Goal: Task Accomplishment & Management: Use online tool/utility

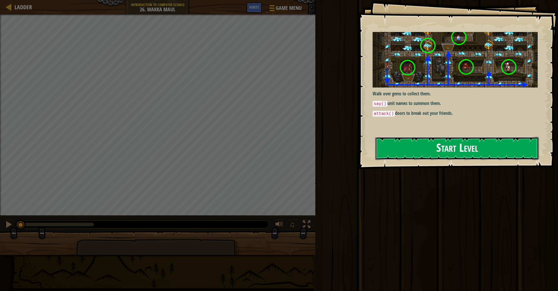
click at [420, 148] on button "Start Level" at bounding box center [457, 148] width 164 height 23
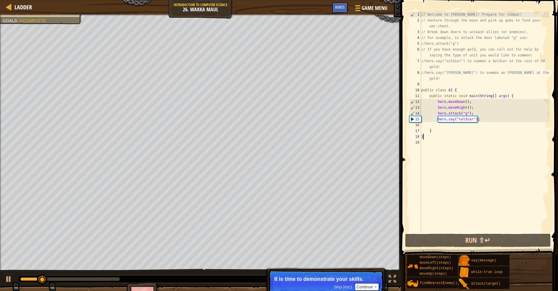
click at [344, 287] on span "Skip (esc)" at bounding box center [343, 287] width 18 height 5
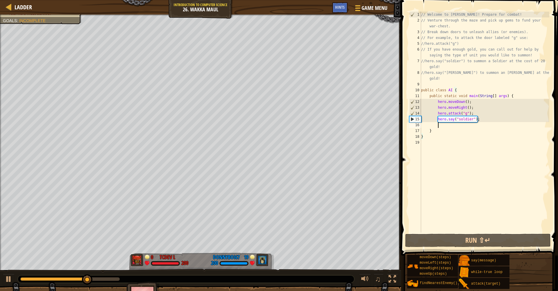
click at [447, 125] on div "// Welcome to [PERSON_NAME]! Prepare for combat! // Venture through the maze an…" at bounding box center [484, 128] width 129 height 233
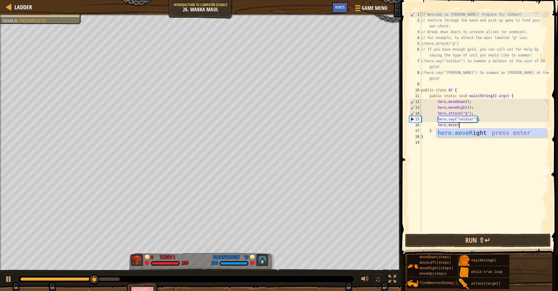
type textarea "hero.moveri"
click at [18, 279] on div at bounding box center [186, 279] width 337 height 8
drag, startPoint x: 18, startPoint y: 280, endPoint x: 22, endPoint y: 279, distance: 3.8
click at [22, 279] on div at bounding box center [186, 279] width 337 height 8
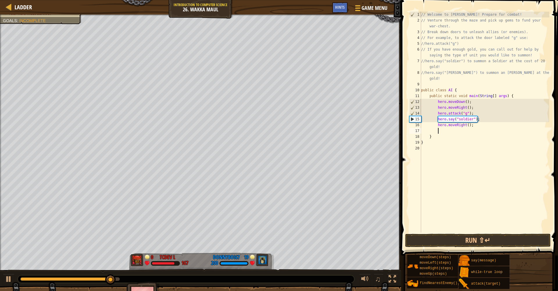
click at [22, 279] on div "0:00.5 Now: 0:33.5 Max: 0:36.9" at bounding box center [65, 278] width 90 height 3
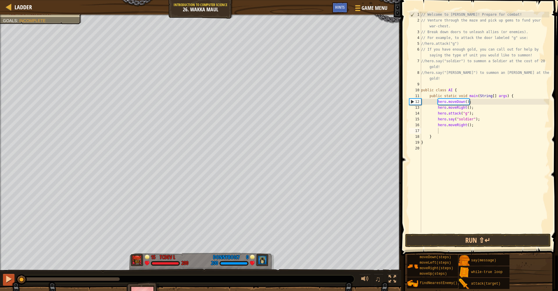
click at [14, 278] on div "♫" at bounding box center [200, 277] width 401 height 17
click at [471, 125] on div "// Welcome to [PERSON_NAME]! Prepare for combat! // Venture through the maze an…" at bounding box center [484, 128] width 129 height 233
type textarea "hero.moveRight(6);"
click at [456, 132] on div "// Welcome to [PERSON_NAME]! Prepare for combat! // Venture through the maze an…" at bounding box center [484, 128] width 129 height 233
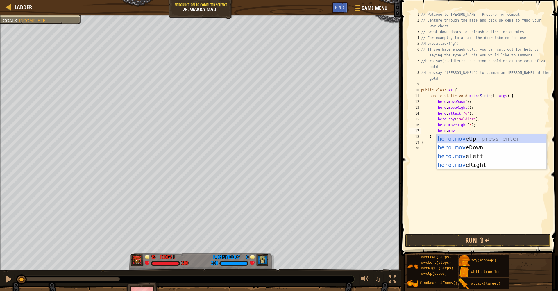
type textarea "hero.moveu"
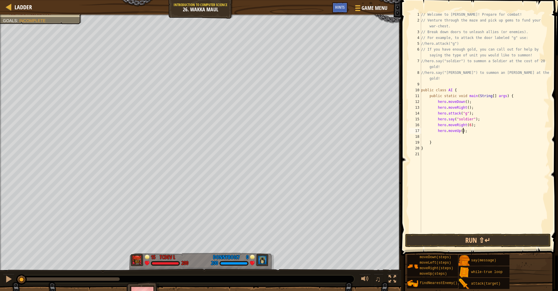
click at [463, 132] on div "// Welcome to [PERSON_NAME]! Prepare for combat! // Venture through the maze an…" at bounding box center [484, 128] width 129 height 233
type textarea "hero.moveUp(6);"
click at [459, 136] on div "// Welcome to [PERSON_NAME]! Prepare for combat! // Venture through the maze an…" at bounding box center [484, 128] width 129 height 233
type textarea "hero.say("soldier");"
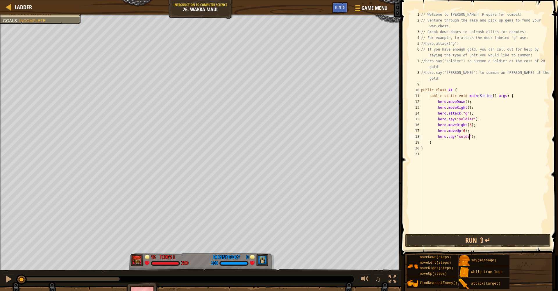
scroll to position [3, 4]
click at [487, 136] on div "// Welcome to [PERSON_NAME]! Prepare for combat! // Venture through the maze an…" at bounding box center [484, 128] width 129 height 233
click at [479, 246] on button "Run ⇧↵" at bounding box center [478, 240] width 146 height 13
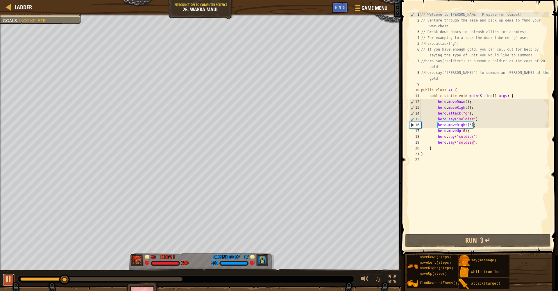
click at [8, 281] on div at bounding box center [9, 279] width 8 height 8
click at [471, 126] on div "// Welcome to [PERSON_NAME]! Prepare for combat! // Venture through the maze an…" at bounding box center [484, 128] width 129 height 233
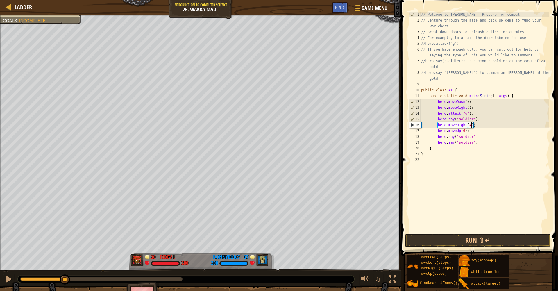
click at [464, 131] on div "// Welcome to [PERSON_NAME]! Prepare for combat! // Venture through the maze an…" at bounding box center [484, 128] width 129 height 233
type textarea "hero.moveUp(1);"
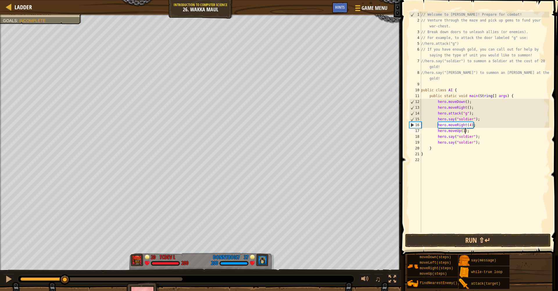
click at [474, 133] on div "// Welcome to [PERSON_NAME]! Prepare for combat! // Venture through the maze an…" at bounding box center [484, 128] width 129 height 233
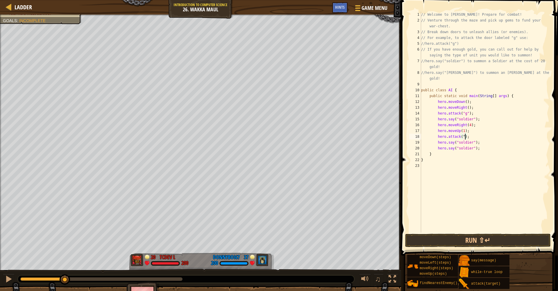
scroll to position [3, 4]
click at [478, 138] on div "// Welcome to [PERSON_NAME]! Prepare for combat! // Venture through the maze an…" at bounding box center [484, 128] width 129 height 233
click at [469, 138] on div "// Welcome to [PERSON_NAME]! Prepare for combat! // Venture through the maze an…" at bounding box center [484, 128] width 129 height 233
click at [468, 137] on div "// Welcome to [PERSON_NAME]! Prepare for combat! // Venture through the maze an…" at bounding box center [484, 128] width 129 height 233
type textarea "hero.attack("h");"
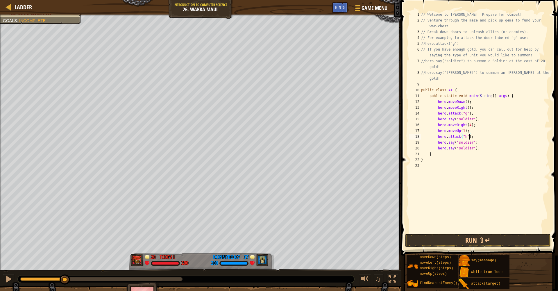
click at [478, 136] on div "// Welcome to [PERSON_NAME]! Prepare for combat! // Venture through the maze an…" at bounding box center [484, 128] width 129 height 233
type textarea "hero.attack("i");"
click at [475, 141] on div "// Welcome to [PERSON_NAME]! Prepare for combat! // Venture through the maze an…" at bounding box center [484, 128] width 129 height 233
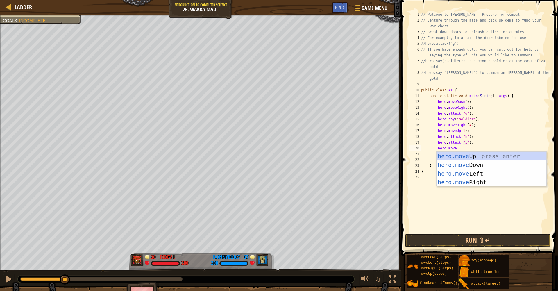
type textarea "hero.moveu"
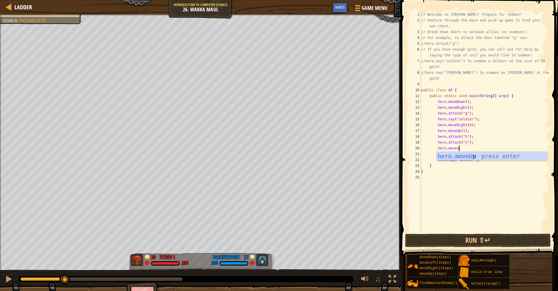
scroll to position [3, 1]
click at [464, 149] on div "// Welcome to [PERSON_NAME]! Prepare for combat! // Venture through the maze an…" at bounding box center [484, 128] width 129 height 233
click at [469, 238] on button "Run ⇧↵" at bounding box center [478, 240] width 146 height 13
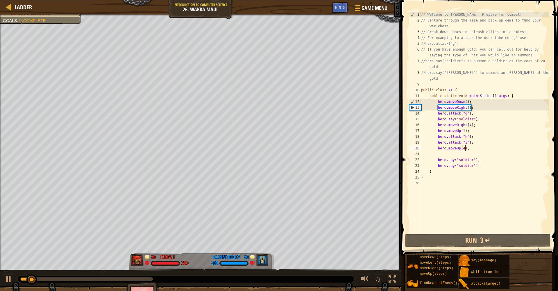
click at [136, 279] on div at bounding box center [86, 278] width 133 height 3
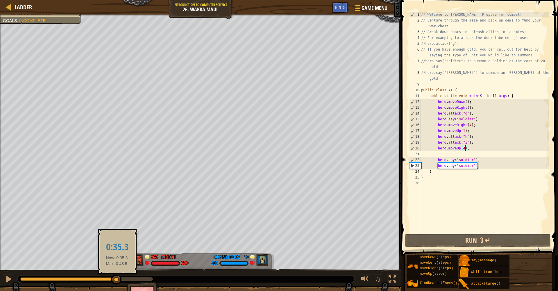
click at [117, 279] on div at bounding box center [68, 278] width 96 height 3
click at [103, 279] on div at bounding box center [61, 278] width 83 height 3
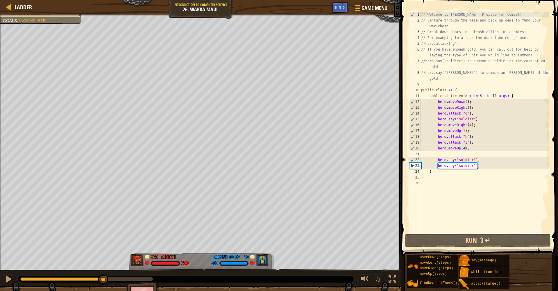
click at [74, 282] on div at bounding box center [186, 279] width 337 height 8
click at [76, 279] on div at bounding box center [61, 278] width 83 height 3
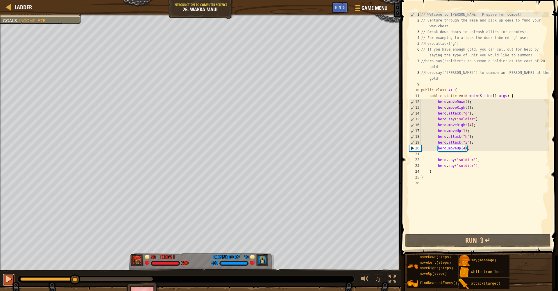
click at [8, 282] on div at bounding box center [9, 279] width 8 height 8
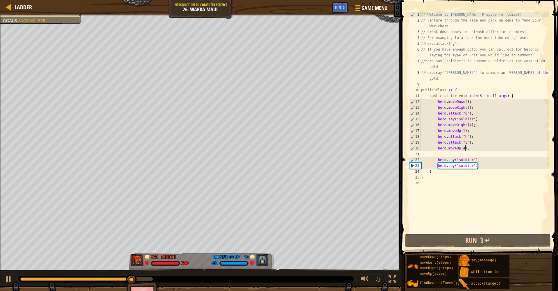
click at [468, 161] on div "// Welcome to [PERSON_NAME]! Prepare for combat! // Venture through the maze an…" at bounding box center [484, 128] width 129 height 233
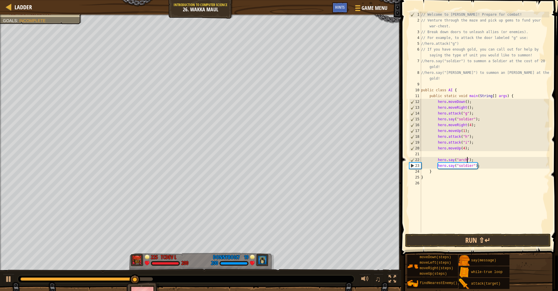
scroll to position [3, 4]
click at [469, 165] on div "// Welcome to [PERSON_NAME]! Prepare for combat! // Venture through the maze an…" at bounding box center [484, 128] width 129 height 233
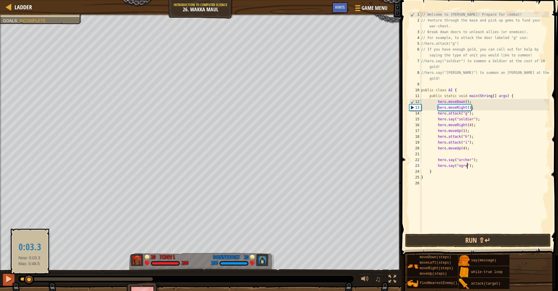
drag, startPoint x: 29, startPoint y: 278, endPoint x: 14, endPoint y: 278, distance: 15.1
click at [14, 278] on div "♫" at bounding box center [200, 277] width 401 height 17
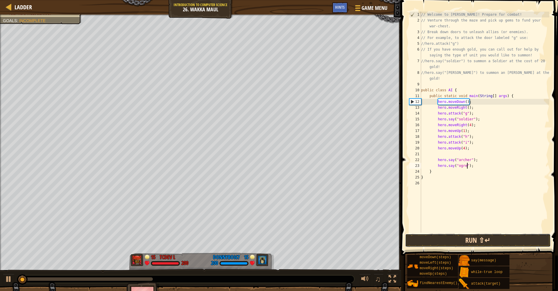
click at [491, 239] on button "Run ⇧↵" at bounding box center [478, 240] width 146 height 13
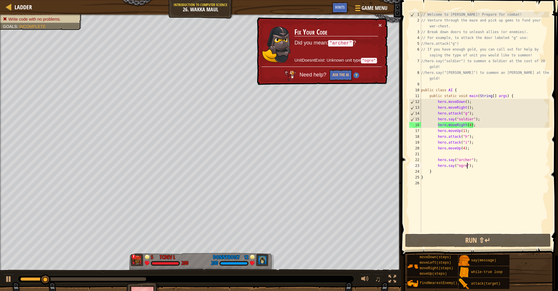
click at [367, 61] on code ""ogre"" at bounding box center [369, 61] width 16 height 6
drag, startPoint x: 459, startPoint y: 79, endPoint x: 425, endPoint y: 73, distance: 34.8
click at [425, 73] on div "// Welcome to [PERSON_NAME]! Prepare for combat! // Venture through the maze an…" at bounding box center [484, 128] width 129 height 233
click at [505, 104] on div "// Welcome to [PERSON_NAME]! Prepare for combat! // Venture through the maze an…" at bounding box center [484, 128] width 129 height 233
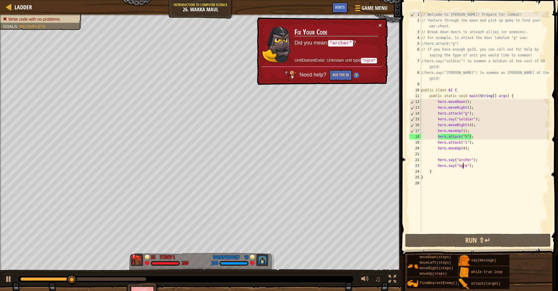
click at [463, 167] on div "// Welcome to [PERSON_NAME]! Prepare for combat! // Venture through the maze an…" at bounding box center [484, 128] width 129 height 233
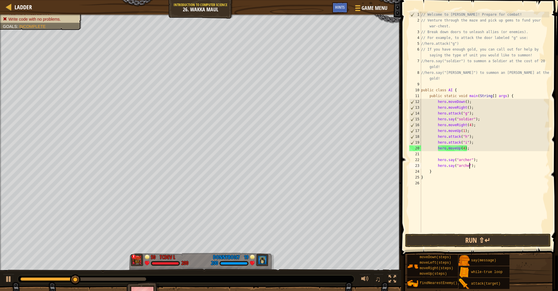
scroll to position [3, 4]
type textarea "hero.say("[PERSON_NAME]");"
click at [480, 165] on div "// Welcome to [PERSON_NAME]! Prepare for combat! // Venture through the maze an…" at bounding box center [484, 128] width 129 height 233
type textarea "hero.say("[PERSON_NAME]");"
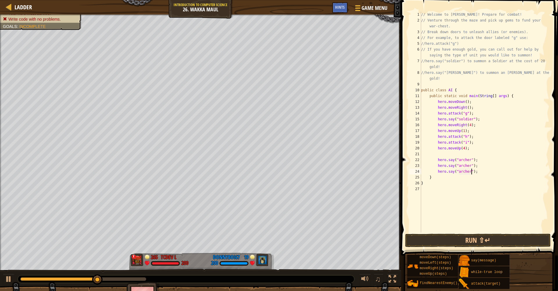
click at [479, 170] on div "// Welcome to [PERSON_NAME]! Prepare for combat! // Venture through the maze an…" at bounding box center [484, 128] width 129 height 233
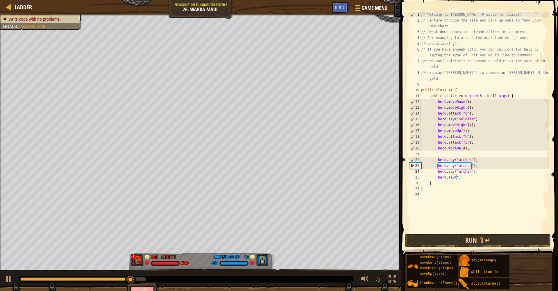
scroll to position [3, 3]
type textarea "hero.say("soldier");"
click at [482, 177] on div "// Welcome to [PERSON_NAME]! Prepare for combat! // Venture through the maze an…" at bounding box center [484, 128] width 129 height 233
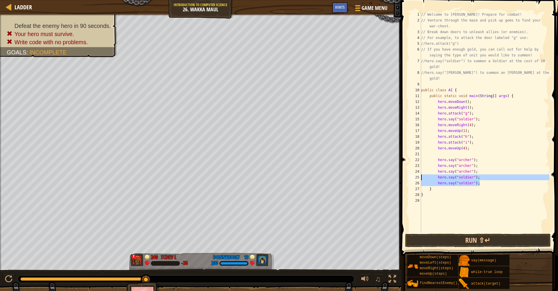
drag, startPoint x: 474, startPoint y: 182, endPoint x: 418, endPoint y: 179, distance: 56.0
click at [420, 178] on div "hero.say("soldier"); 1 2 3 4 5 6 7 8 9 10 11 12 13 14 15 16 17 18 19 20 21 22 2…" at bounding box center [478, 122] width 141 height 221
type textarea "hero.say("soldier"); hero.say("soldier");"
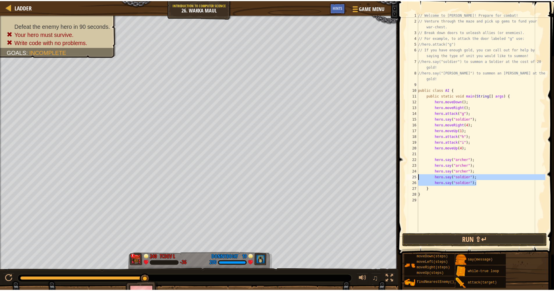
scroll to position [3, 0]
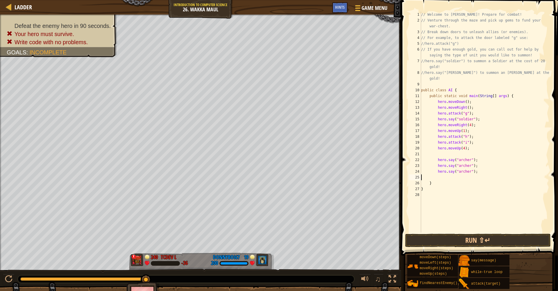
type textarea "hero.say("[PERSON_NAME]");"
click at [461, 154] on div "// Welcome to [PERSON_NAME]! Prepare for combat! // Venture through the maze an…" at bounding box center [484, 128] width 129 height 233
paste textarea "hero.say("soldier");"
click at [455, 161] on div "// Welcome to [PERSON_NAME]! Prepare for combat! // Venture through the maze an…" at bounding box center [484, 128] width 129 height 233
click at [479, 239] on button "Run ⇧↵" at bounding box center [478, 240] width 146 height 13
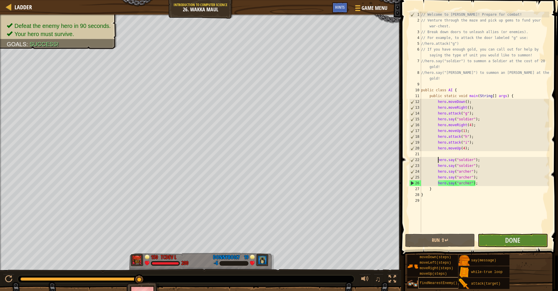
type textarea "}"
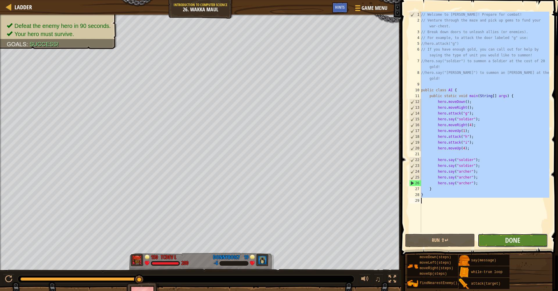
click at [521, 240] on button "Done" at bounding box center [513, 240] width 70 height 13
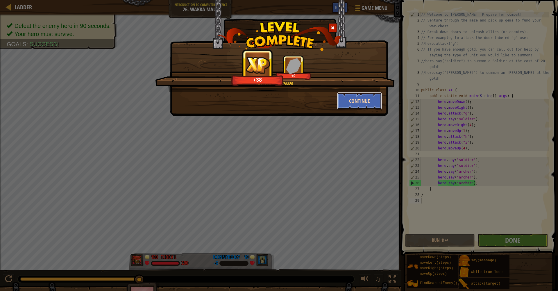
click at [355, 100] on button "Continue" at bounding box center [359, 100] width 45 height 17
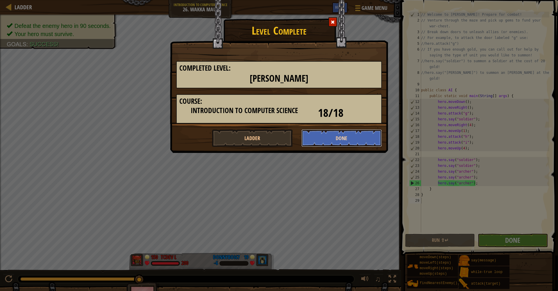
click at [324, 138] on button "Done" at bounding box center [342, 137] width 81 height 17
